Goal: Task Accomplishment & Management: Manage account settings

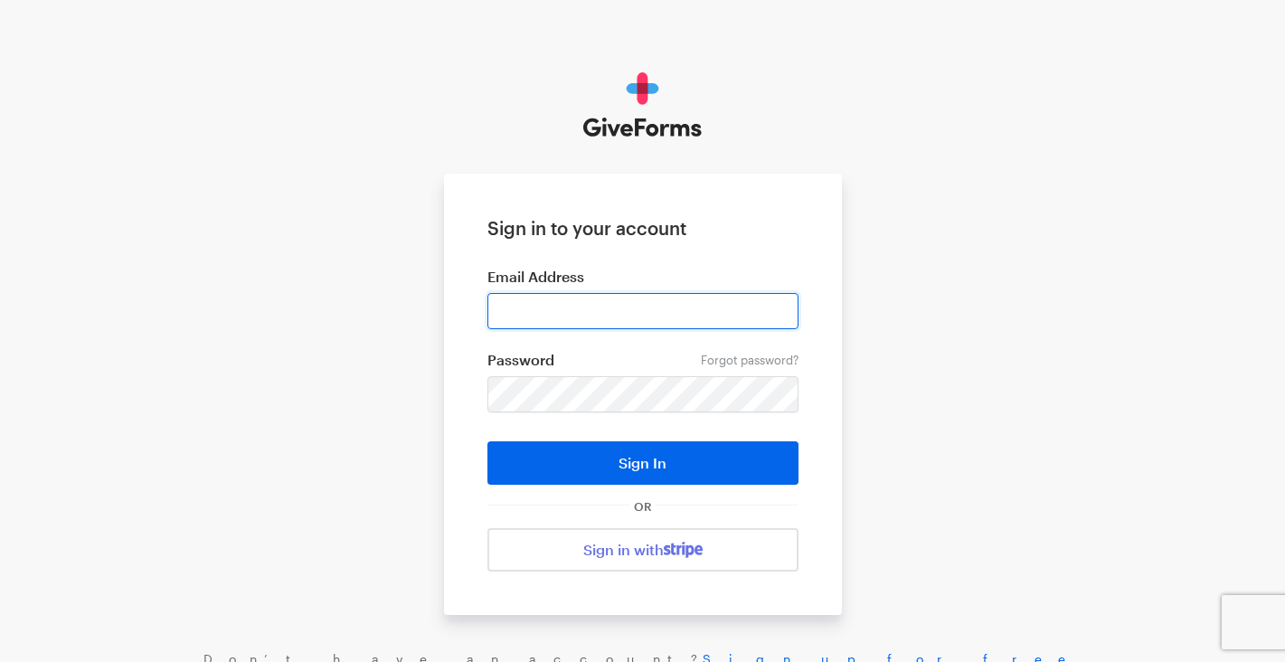
type input "alan@pahar-trust.org"
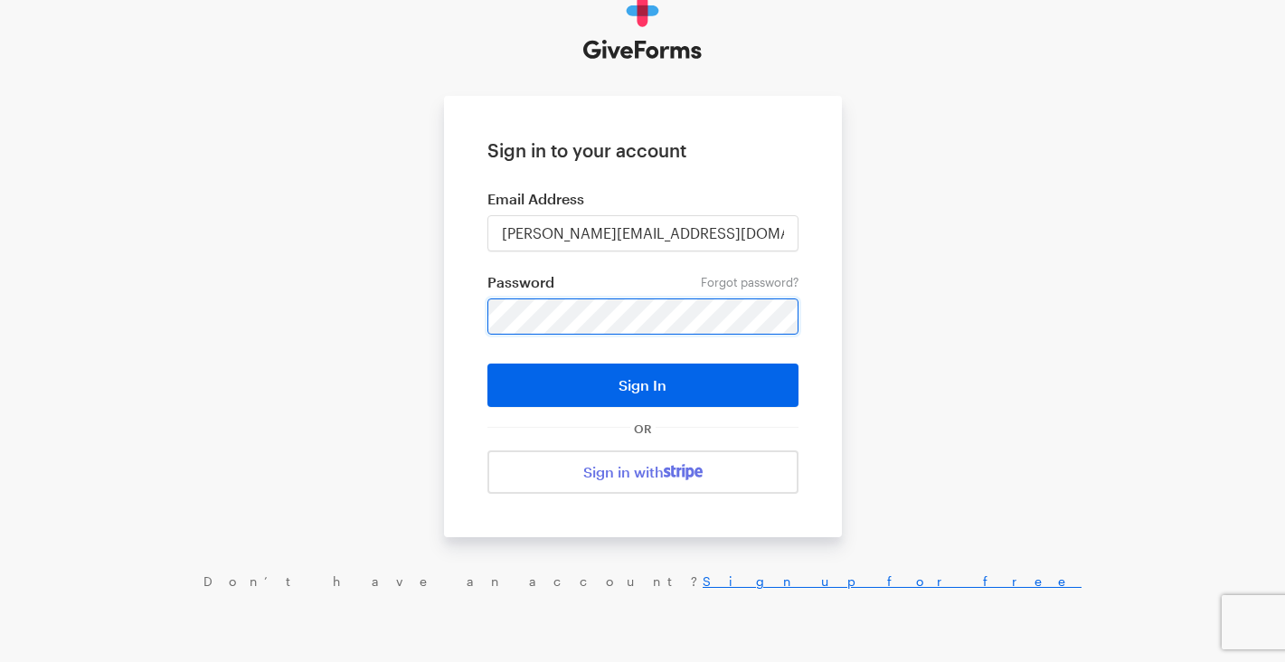
scroll to position [77, 0]
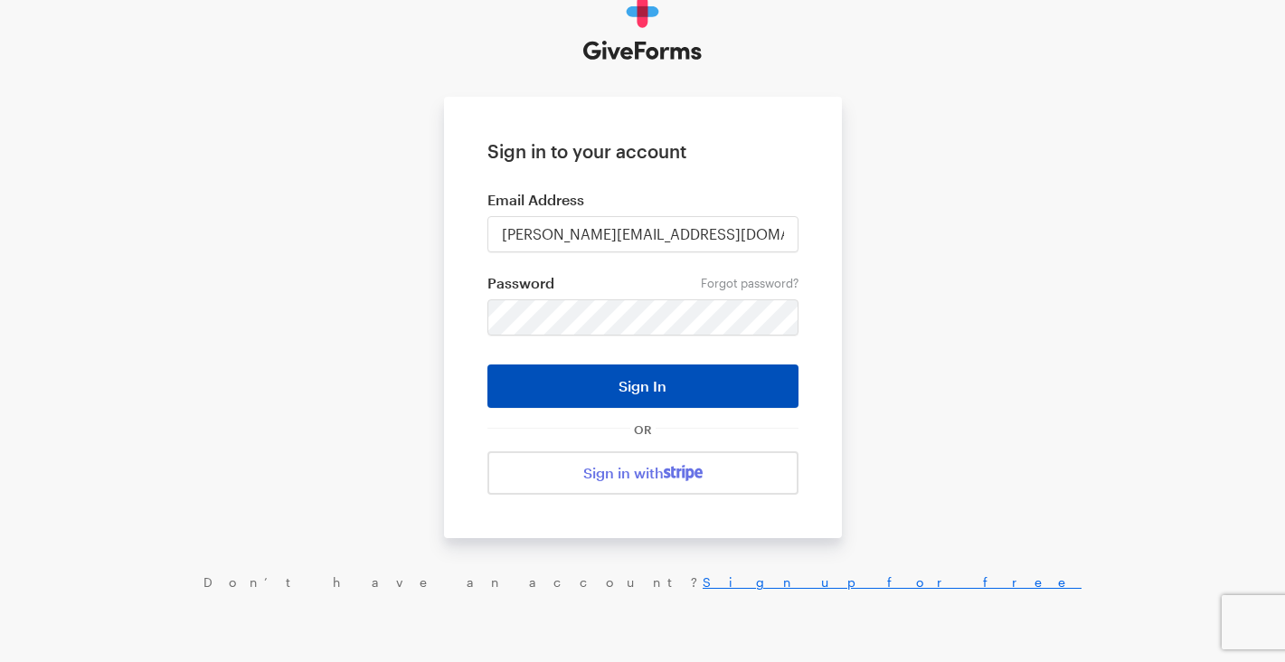
click at [667, 385] on button "Sign In" at bounding box center [642, 385] width 311 height 43
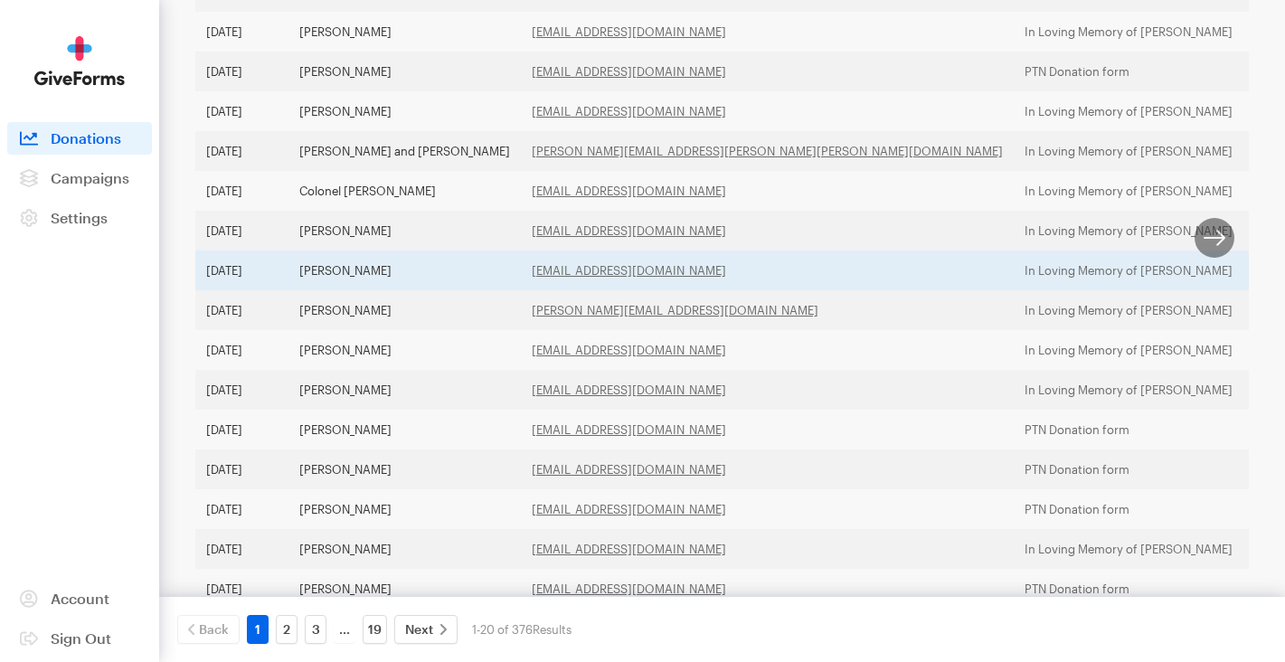
scroll to position [558, 0]
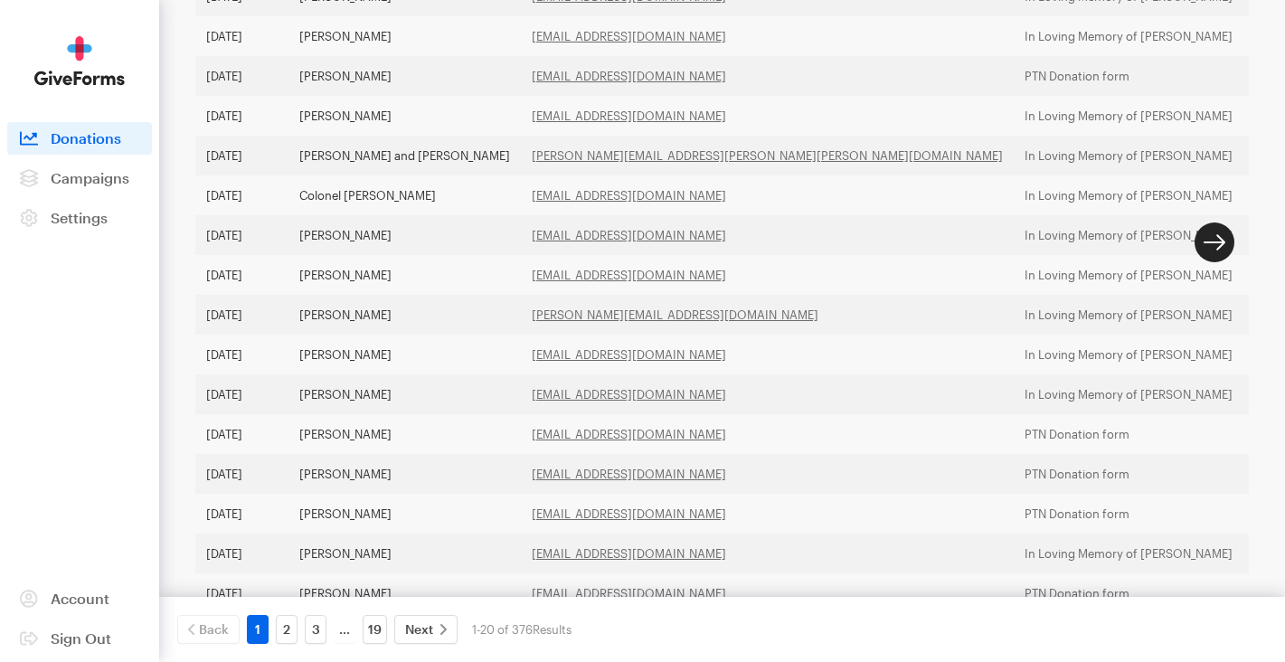
click at [1215, 247] on button "button" at bounding box center [1214, 242] width 40 height 40
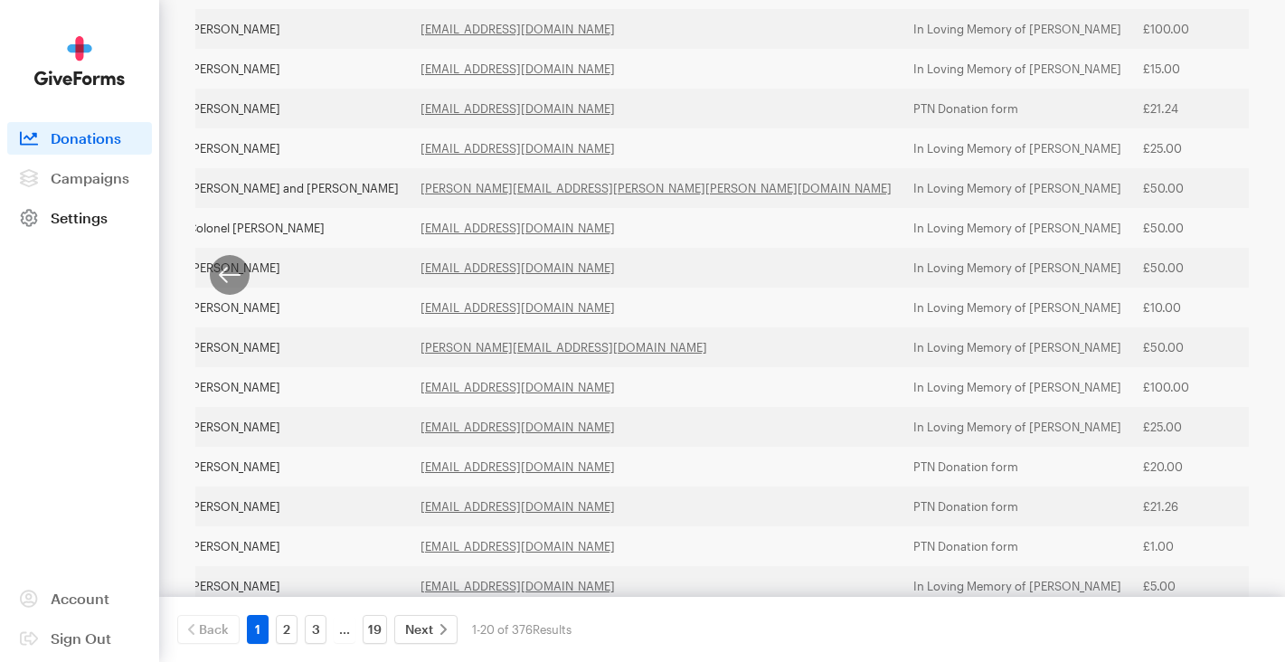
scroll to position [530, 0]
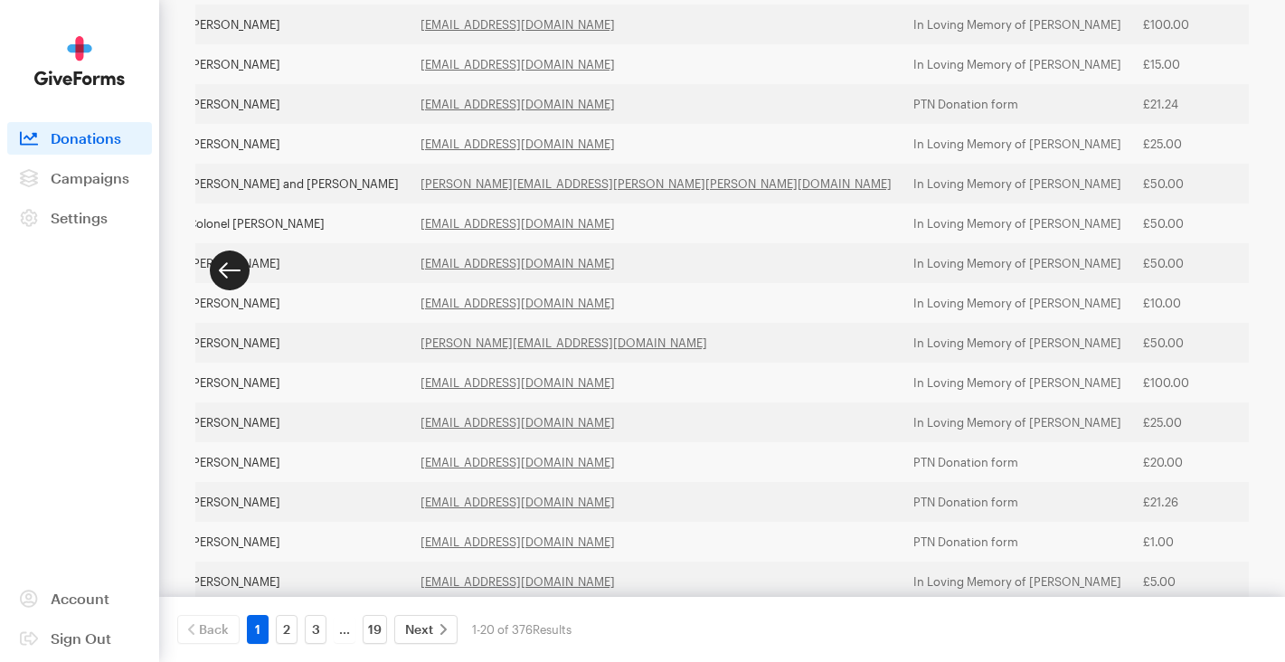
click at [225, 283] on button "button" at bounding box center [230, 270] width 40 height 40
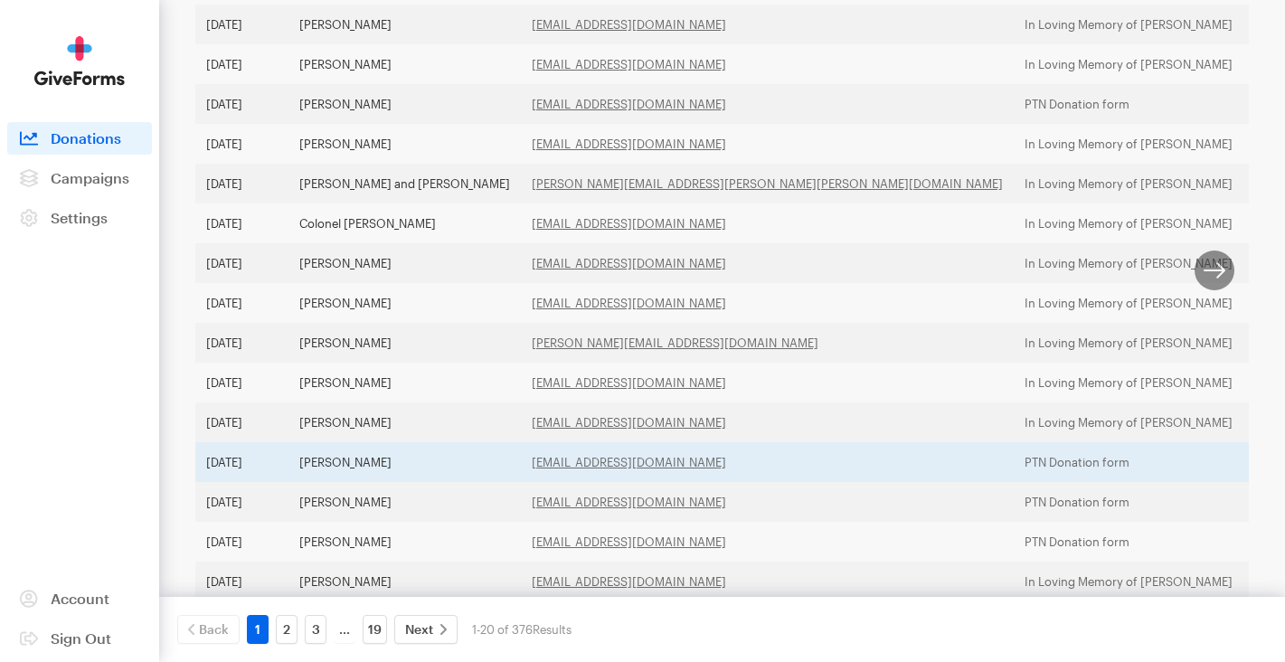
scroll to position [674, 0]
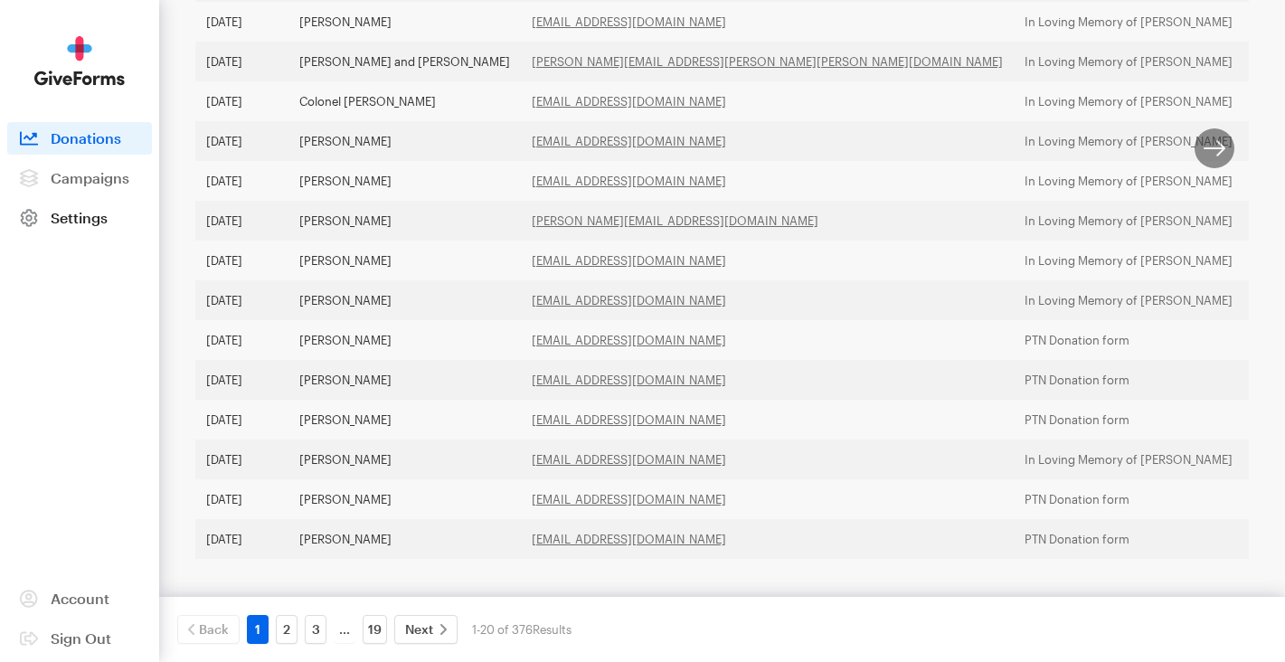
click at [89, 216] on span "Settings" at bounding box center [79, 217] width 57 height 17
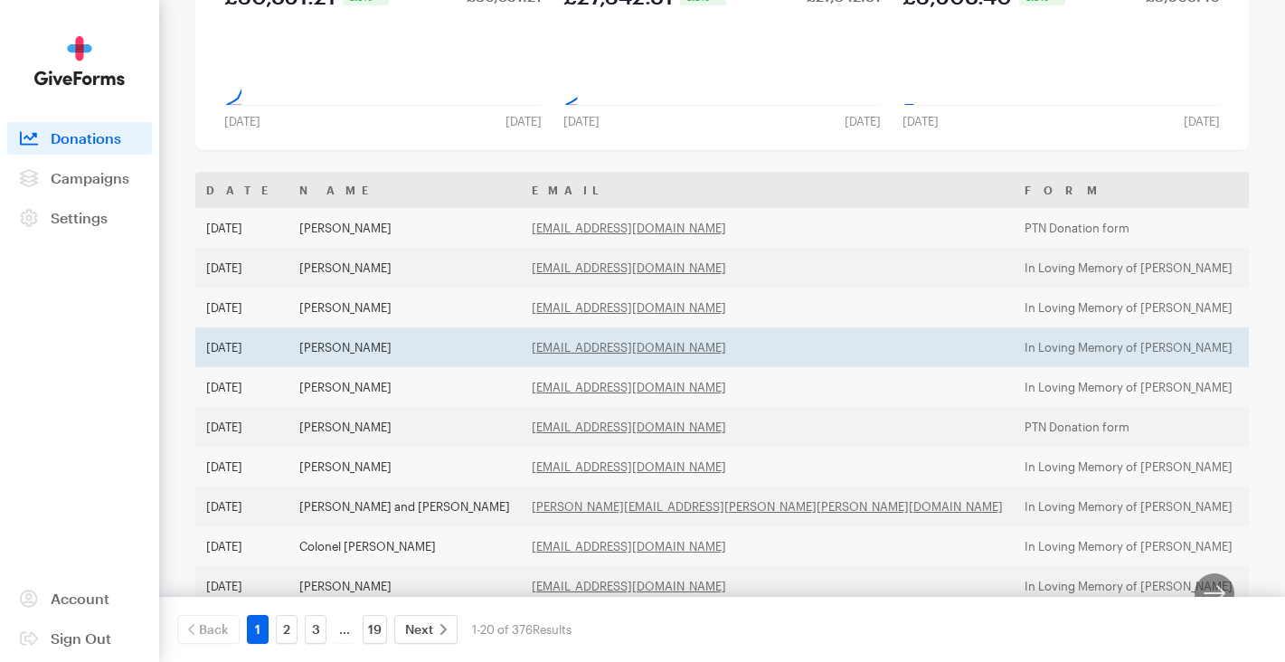
scroll to position [210, 0]
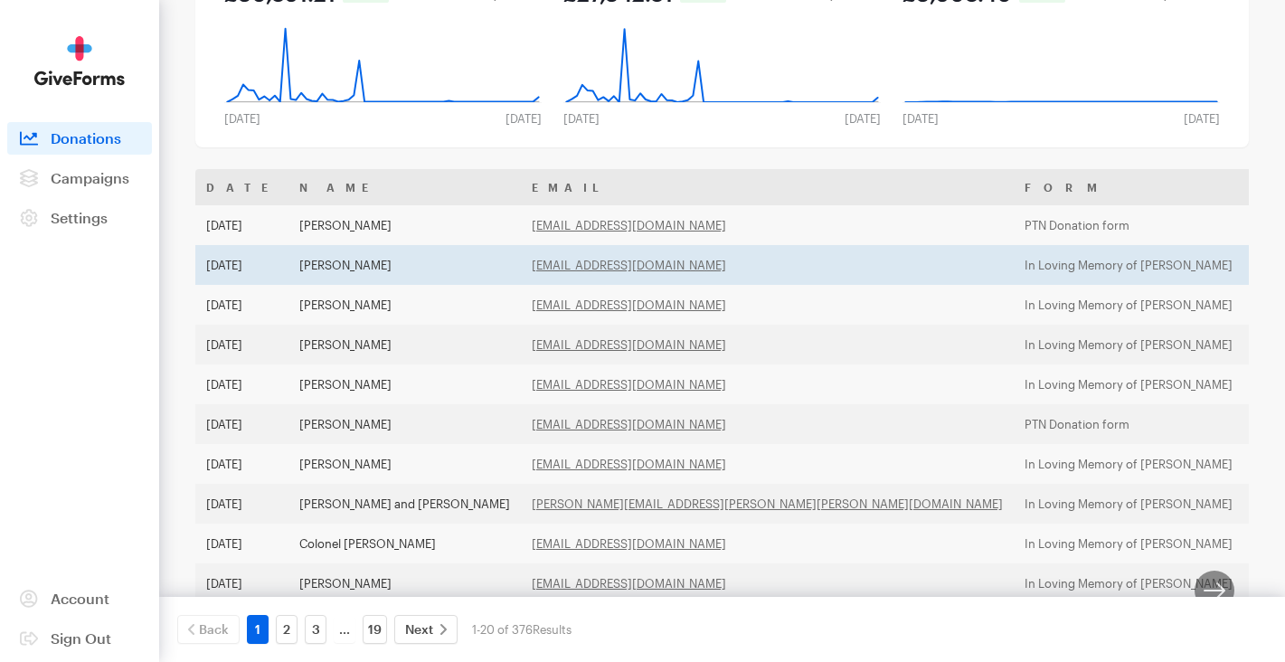
click at [1013, 261] on td "In Loving Memory of [PERSON_NAME]" at bounding box center [1128, 265] width 230 height 40
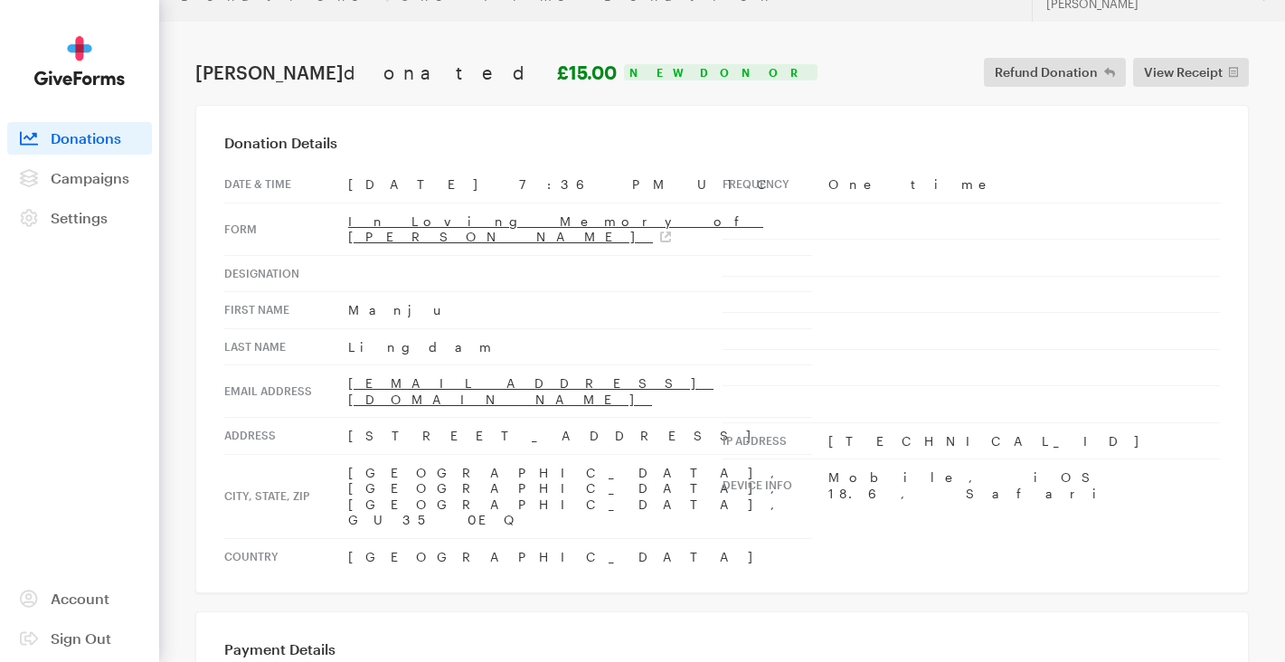
scroll to position [28, 0]
click at [78, 136] on span "Donations" at bounding box center [86, 137] width 71 height 17
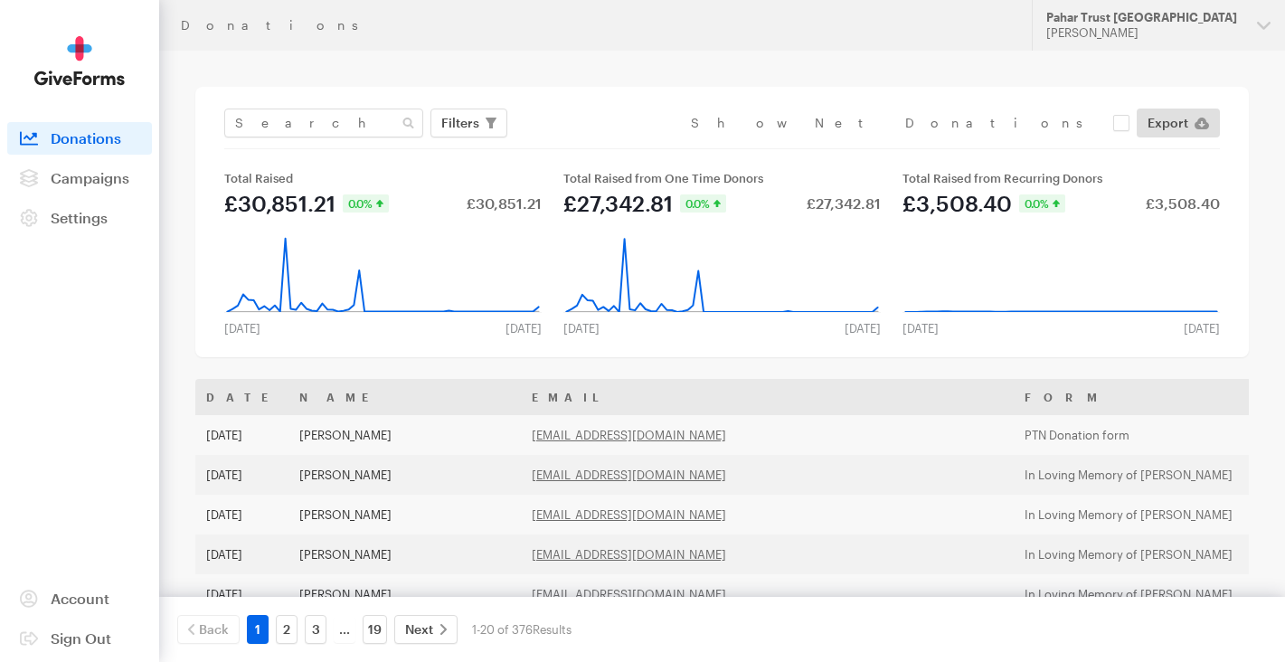
click at [191, 0] on header "Donations Updates Support Pahar Trust [GEOGRAPHIC_DATA] [PERSON_NAME] Organizat…" at bounding box center [722, 25] width 1126 height 51
